Goal: Task Accomplishment & Management: Manage account settings

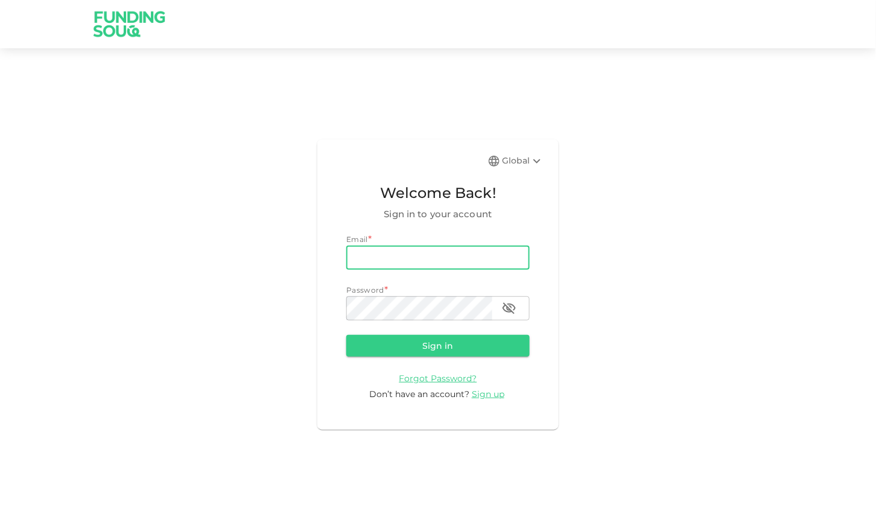
click at [448, 247] on input "email" at bounding box center [437, 258] width 183 height 24
type input "[EMAIL_ADDRESS][DOMAIN_NAME]"
click at [346, 335] on button "Sign in" at bounding box center [437, 346] width 183 height 22
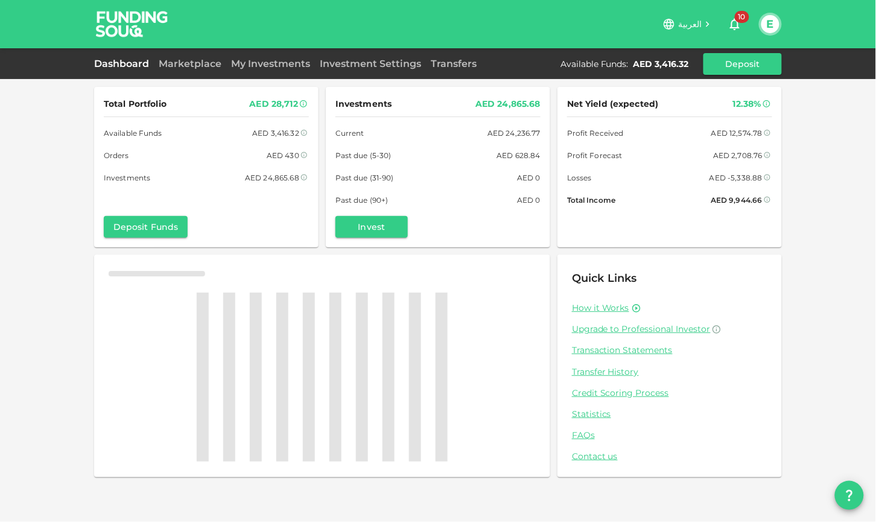
click at [208, 78] on div "العربية 10 E Dashboard Marketplace My Investments Investment Settings Transfers…" at bounding box center [438, 261] width 876 height 522
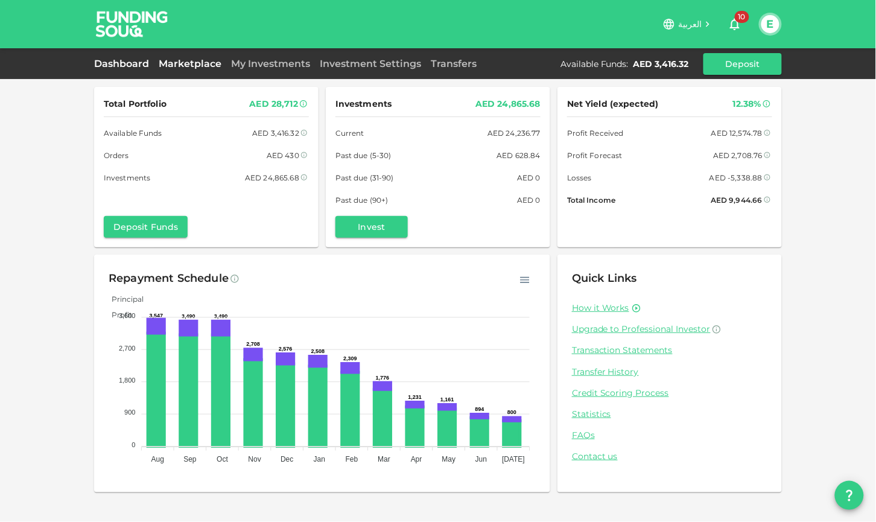
click at [208, 66] on link "Marketplace" at bounding box center [190, 63] width 72 height 11
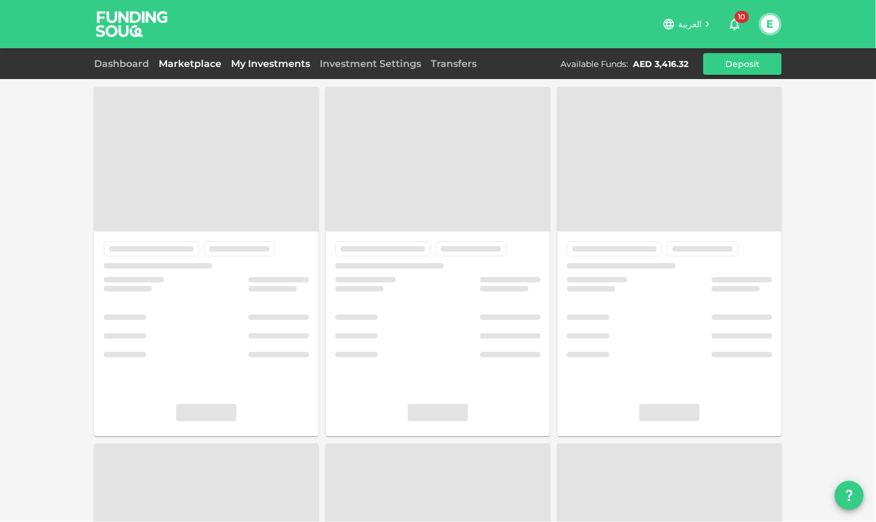
click at [255, 62] on link "My Investments" at bounding box center [270, 63] width 89 height 11
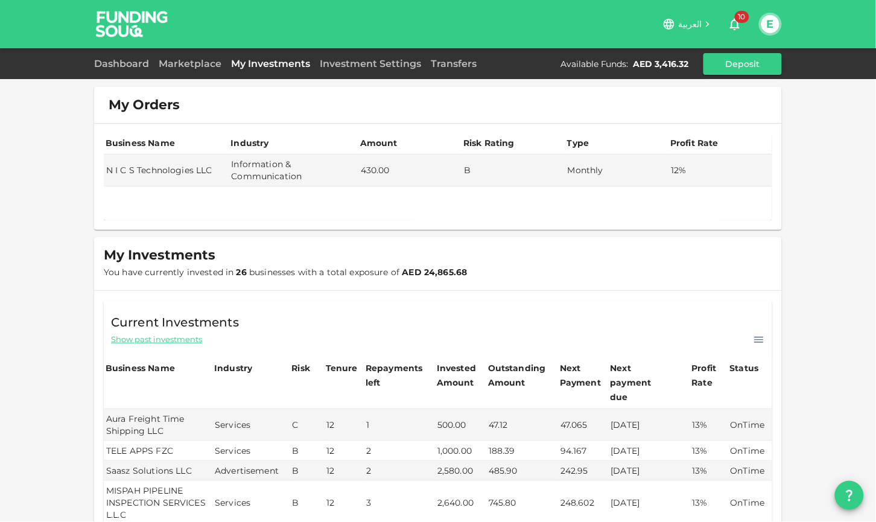
click at [453, 73] on div "Dashboard Marketplace My Investments Investment Settings Transfers Available Fu…" at bounding box center [438, 64] width 688 height 22
click at [455, 68] on link "Transfers" at bounding box center [454, 63] width 56 height 11
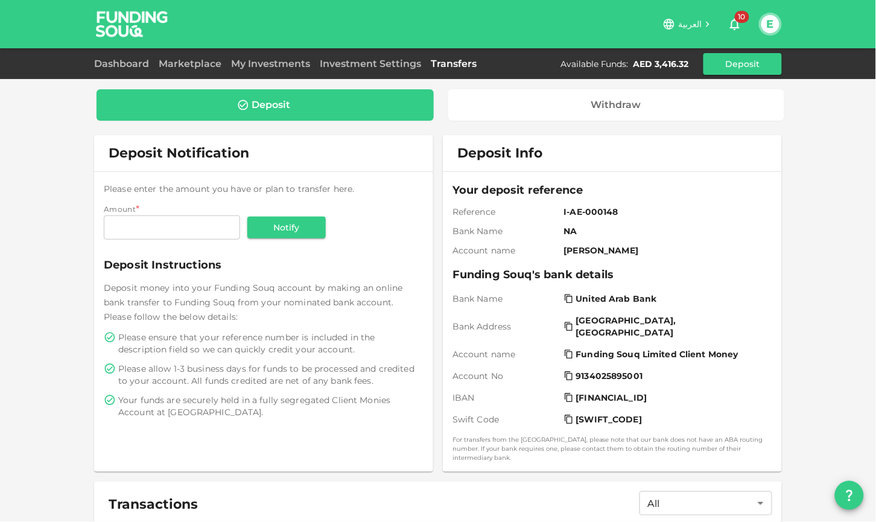
click at [570, 325] on icon at bounding box center [569, 327] width 10 height 10
click at [569, 420] on icon at bounding box center [569, 420] width 10 height 10
click at [569, 325] on icon at bounding box center [569, 327] width 10 height 10
click at [568, 326] on icon at bounding box center [569, 327] width 10 height 10
